Goal: Find contact information: Find contact information

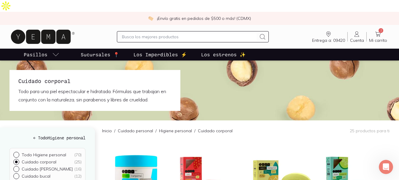
scroll to position [47, 0]
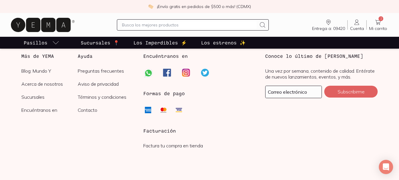
scroll to position [1497, 0]
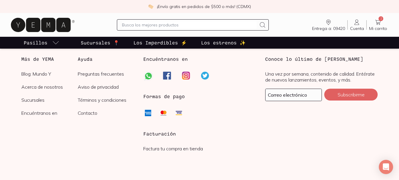
click at [88, 110] on link "Contacto" at bounding box center [106, 113] width 56 height 6
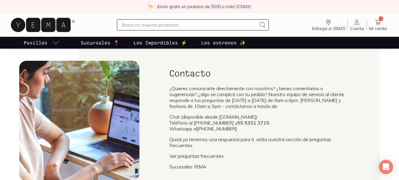
scroll to position [33, 0]
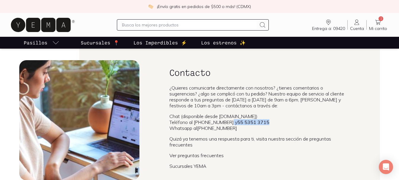
drag, startPoint x: 263, startPoint y: 108, endPoint x: 228, endPoint y: 108, distance: 34.7
click at [228, 119] on li "Teléfono al 56 6227 9025 y 55 5351 3715" at bounding box center [259, 122] width 180 height 6
copy li "55 5351 3715"
